Goal: Information Seeking & Learning: Learn about a topic

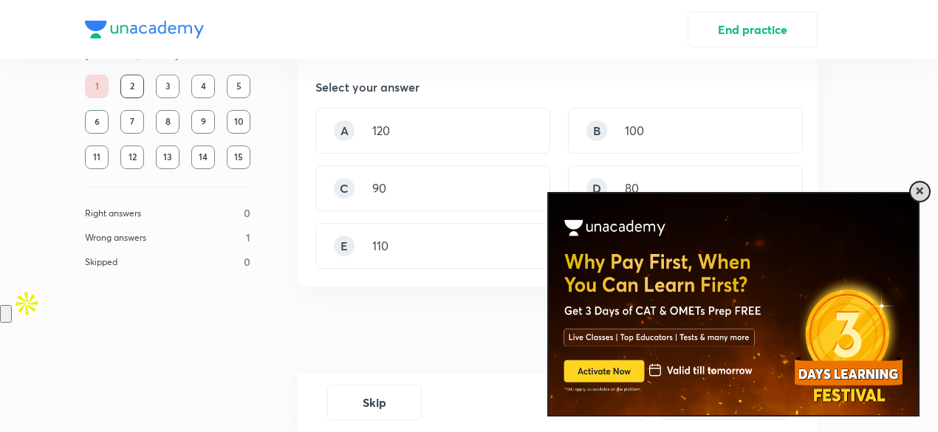
click at [929, 194] on div at bounding box center [919, 191] width 21 height 21
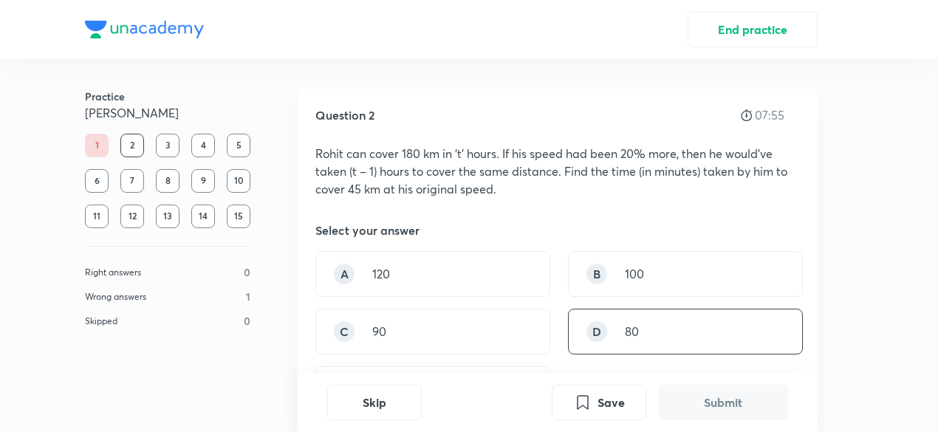
click at [624, 318] on div "D 80" at bounding box center [685, 332] width 235 height 46
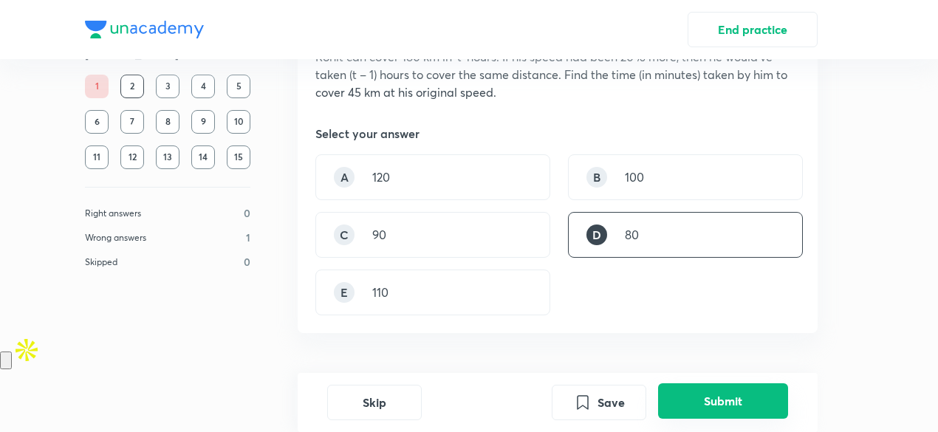
scroll to position [97, 0]
click at [728, 404] on button "Submit" at bounding box center [723, 400] width 130 height 35
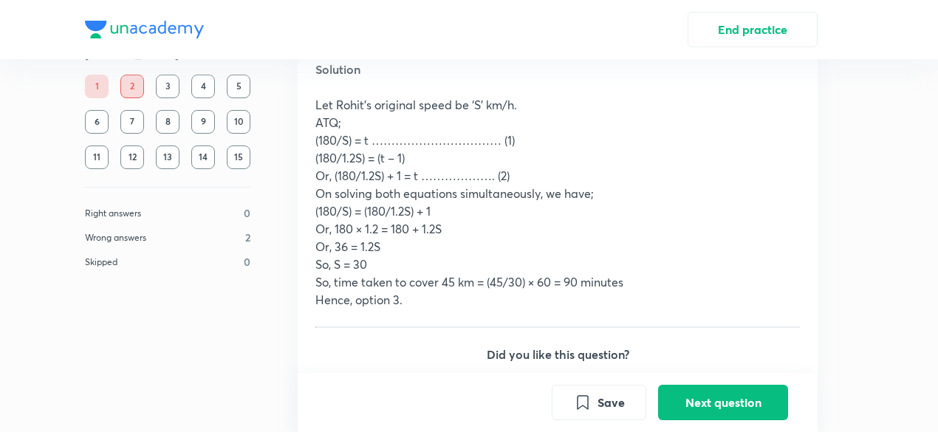
scroll to position [556, 0]
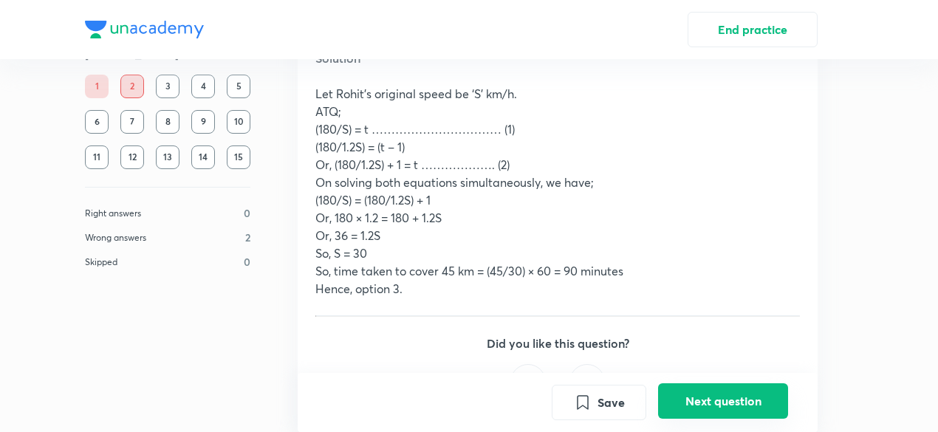
click at [674, 388] on button "Next question" at bounding box center [723, 400] width 130 height 35
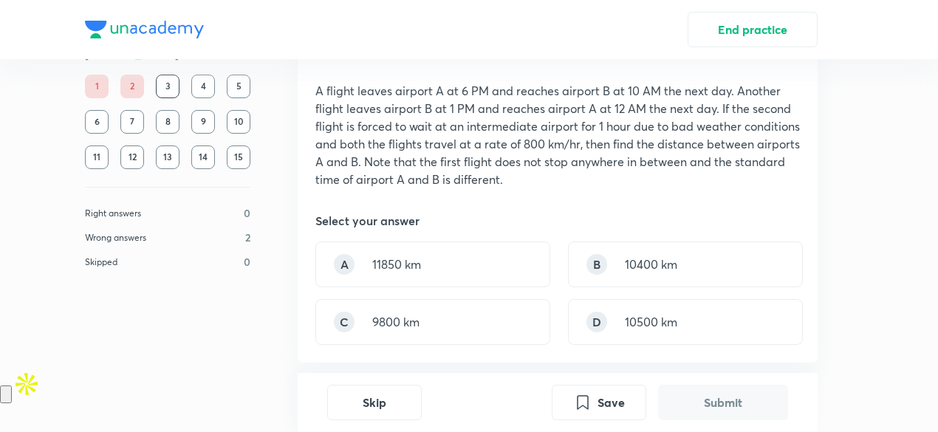
scroll to position [64, 0]
click at [615, 333] on div "D 10500 km" at bounding box center [685, 321] width 235 height 46
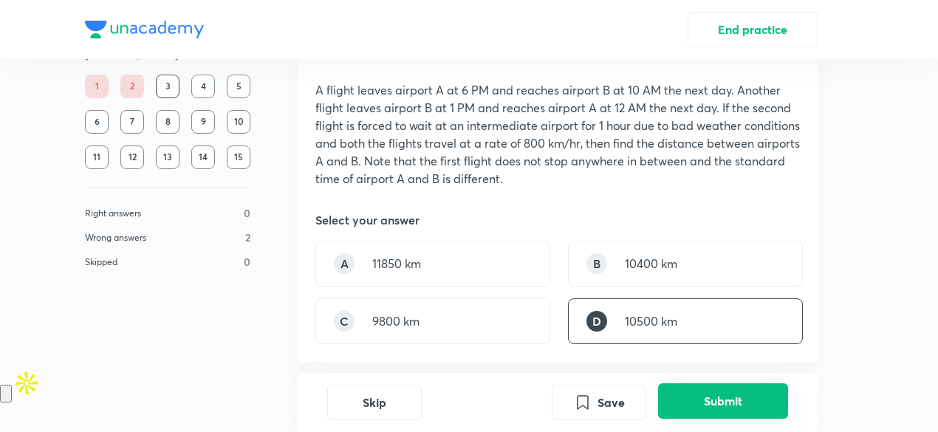
click at [696, 393] on button "Submit" at bounding box center [723, 400] width 130 height 35
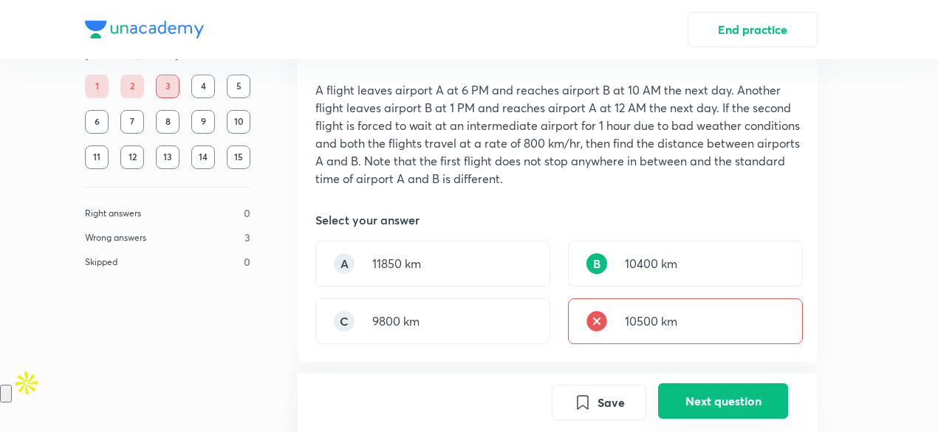
scroll to position [454, 0]
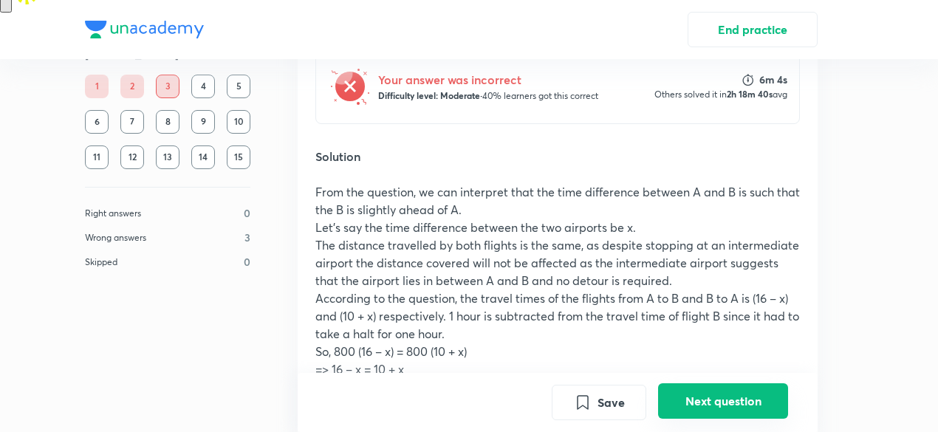
click at [696, 393] on button "Next question" at bounding box center [723, 400] width 130 height 35
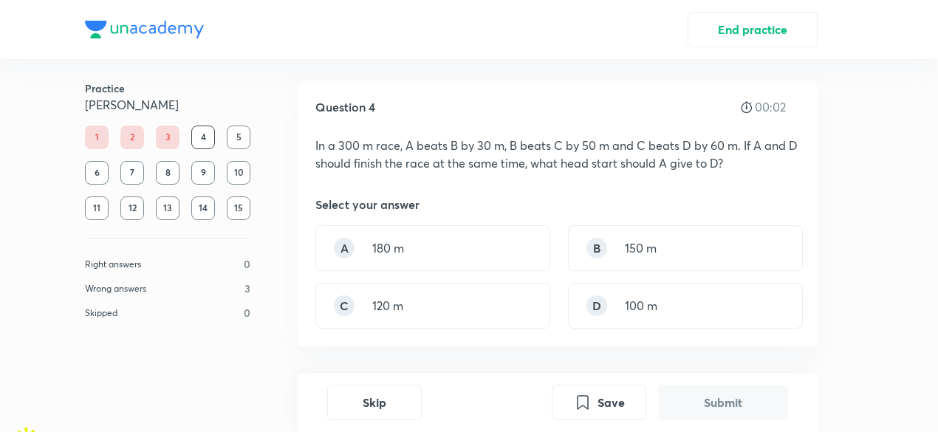
scroll to position [0, 0]
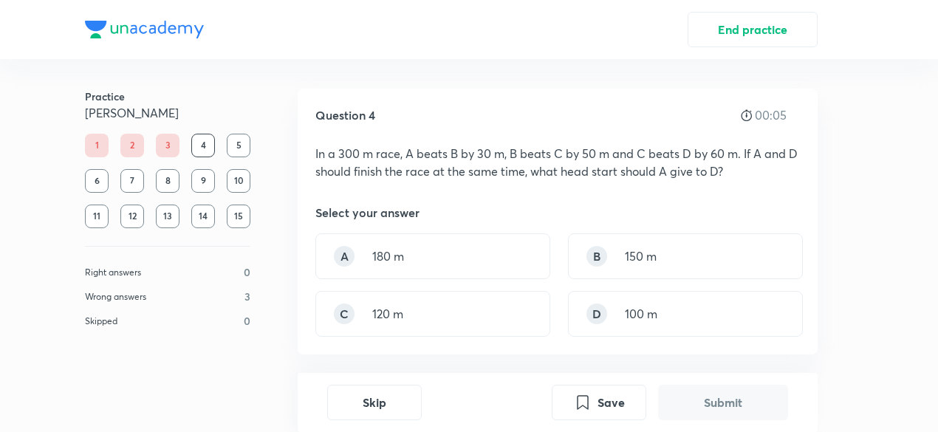
click at [159, 148] on div "3" at bounding box center [168, 146] width 24 height 24
click at [735, 35] on button "End practice" at bounding box center [753, 27] width 130 height 35
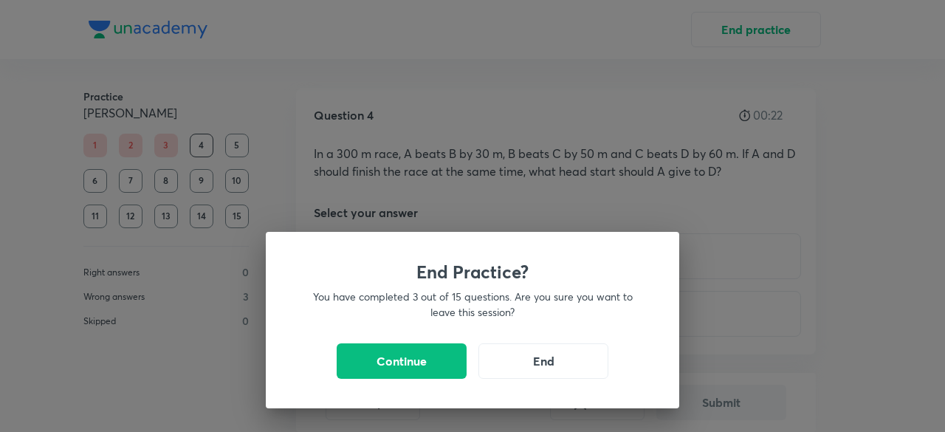
click at [494, 321] on div "End Practice? You have completed 3 out of 15 questions. Are you sure you want t…" at bounding box center [473, 320] width 414 height 177
click at [357, 380] on div "End Practice? You have completed 3 out of 15 questions. Are you sure you want t…" at bounding box center [473, 320] width 414 height 177
click at [366, 366] on button "Continue" at bounding box center [402, 359] width 130 height 35
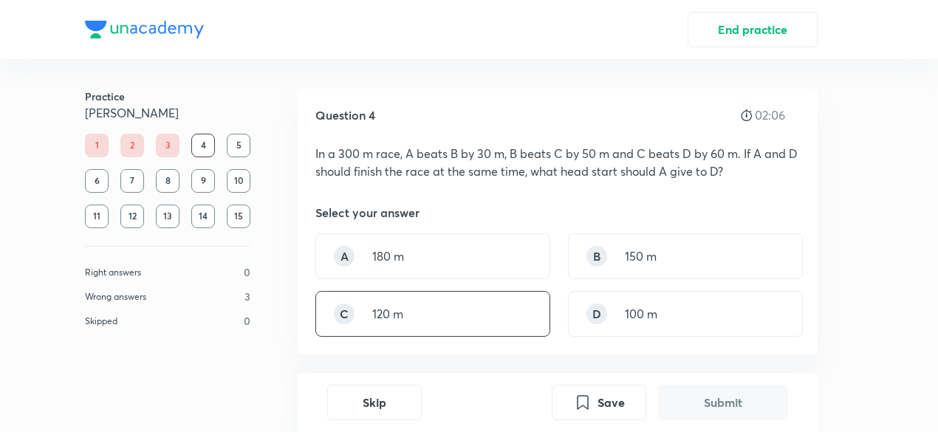
click at [482, 304] on div "C 120 m" at bounding box center [432, 314] width 235 height 46
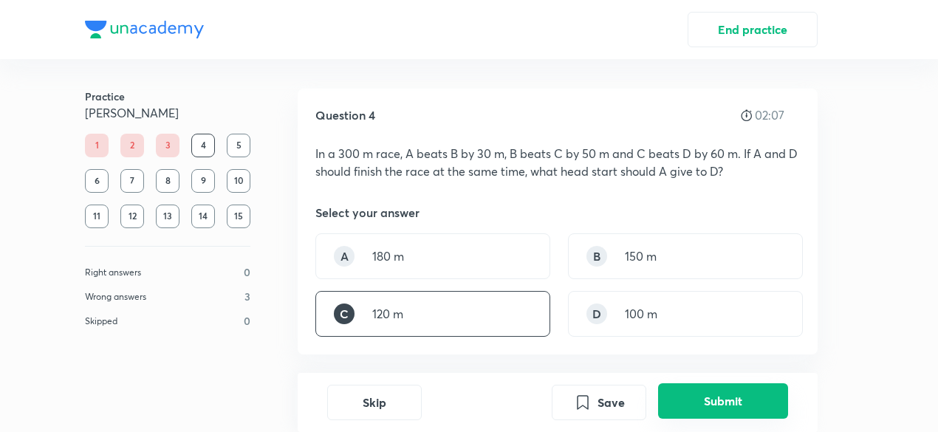
click at [697, 395] on button "Submit" at bounding box center [723, 400] width 130 height 35
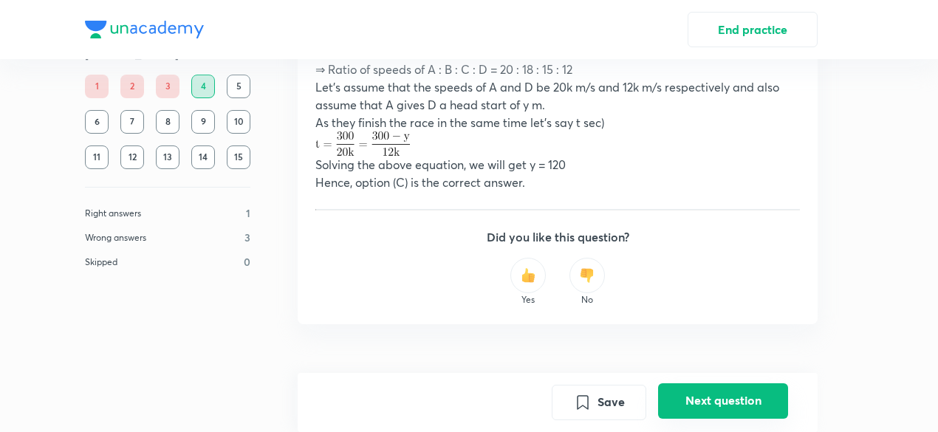
scroll to position [674, 0]
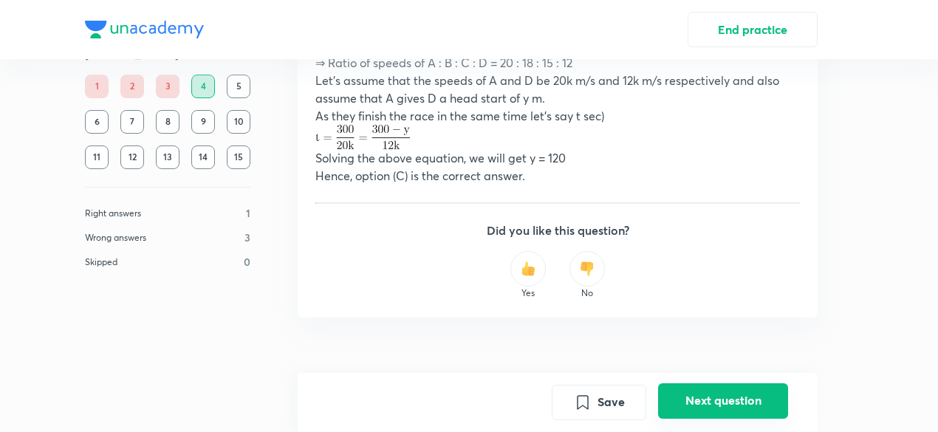
click at [747, 406] on button "Next question" at bounding box center [723, 400] width 130 height 35
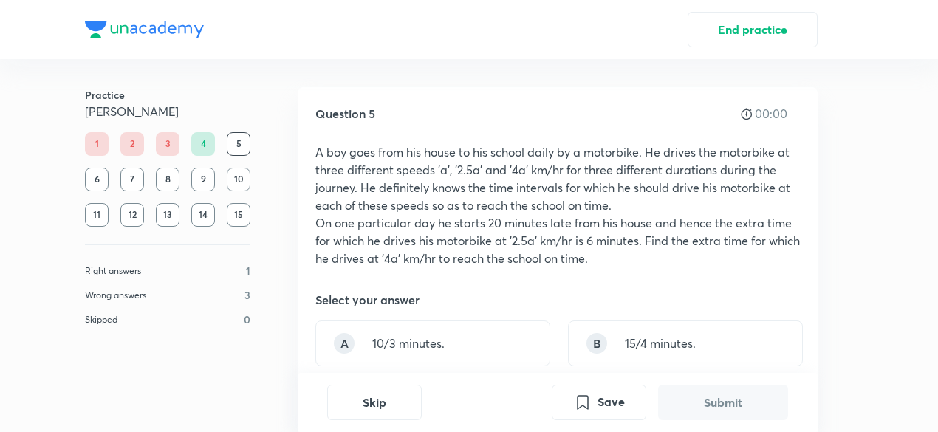
scroll to position [3, 0]
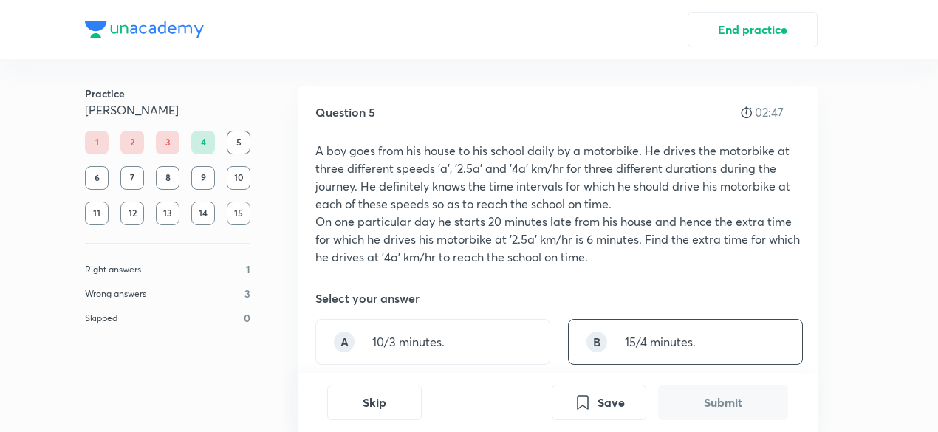
click at [715, 319] on div "B 15/4 minutes." at bounding box center [685, 342] width 235 height 46
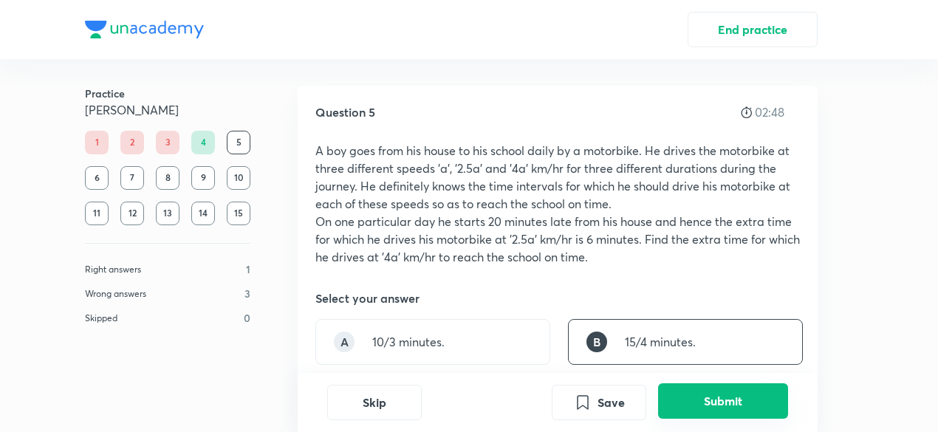
click at [711, 409] on button "Submit" at bounding box center [723, 400] width 130 height 35
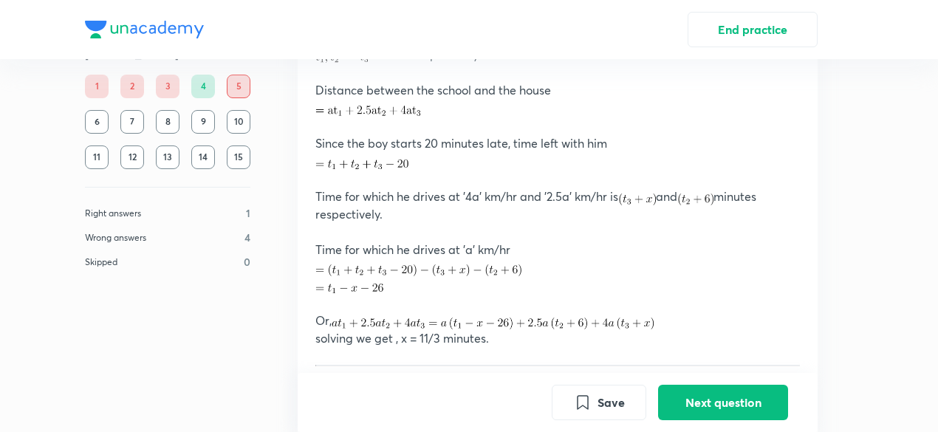
scroll to position [639, 0]
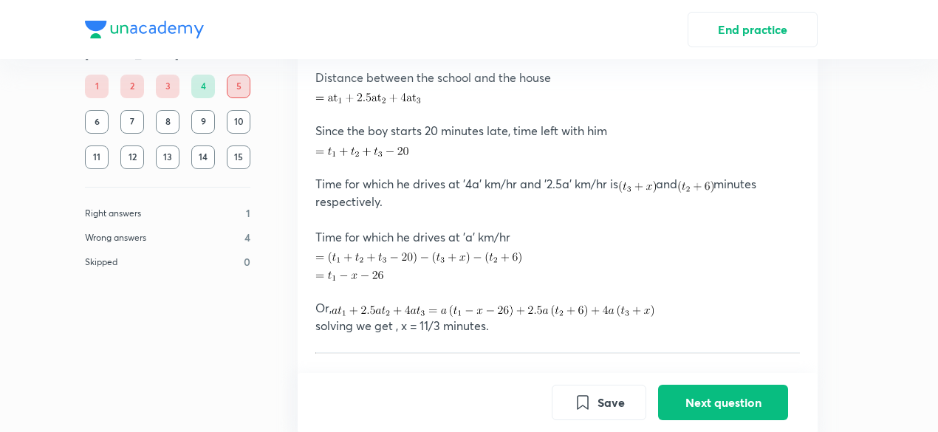
click at [395, 193] on p "Time for which he drives at '4a' km/hr and '2.5a' km/hr is and minutes respecti…" at bounding box center [557, 192] width 485 height 35
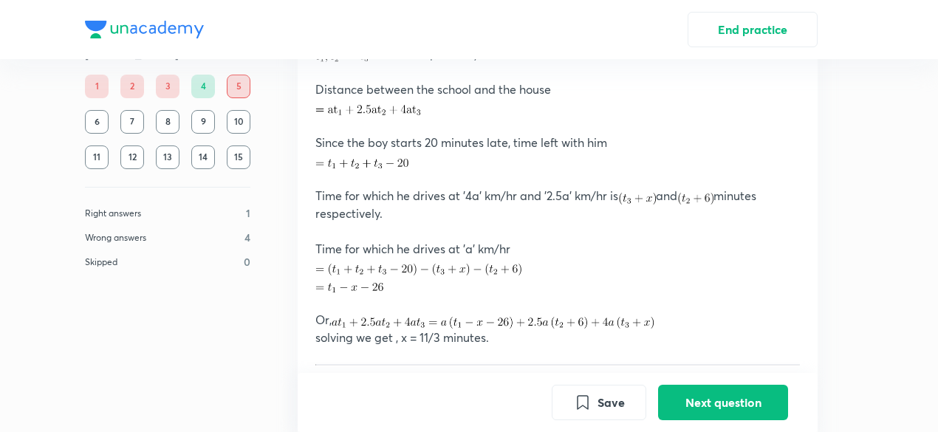
scroll to position [628, 0]
click at [470, 324] on img at bounding box center [493, 322] width 322 height 12
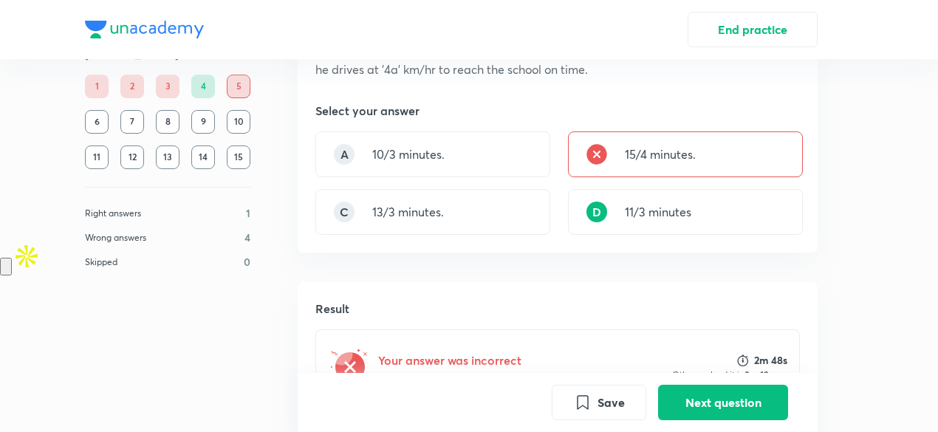
scroll to position [168, 0]
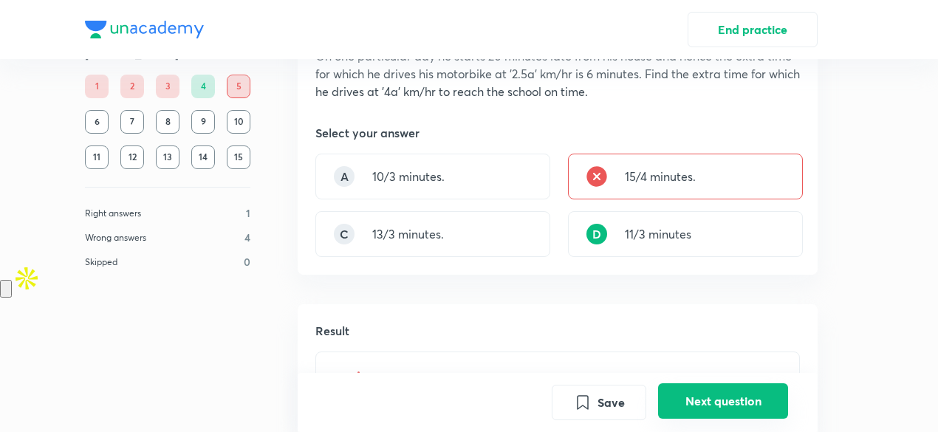
click at [725, 398] on button "Next question" at bounding box center [723, 400] width 130 height 35
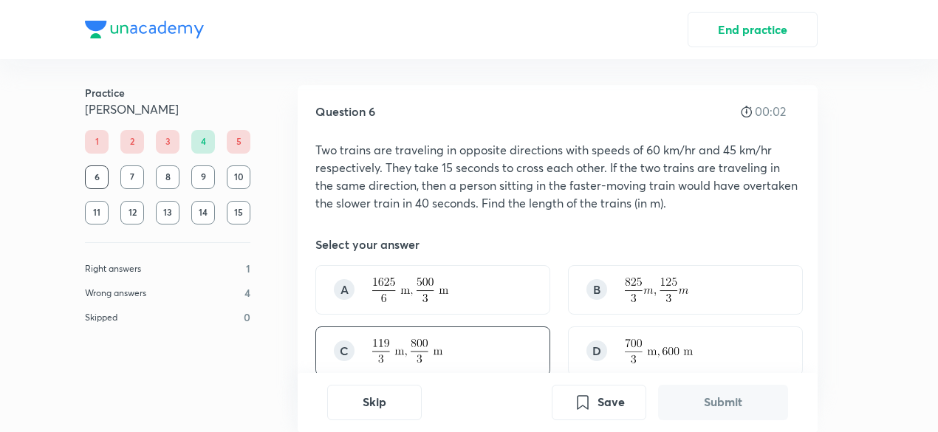
scroll to position [0, 0]
